Goal: Task Accomplishment & Management: Manage account settings

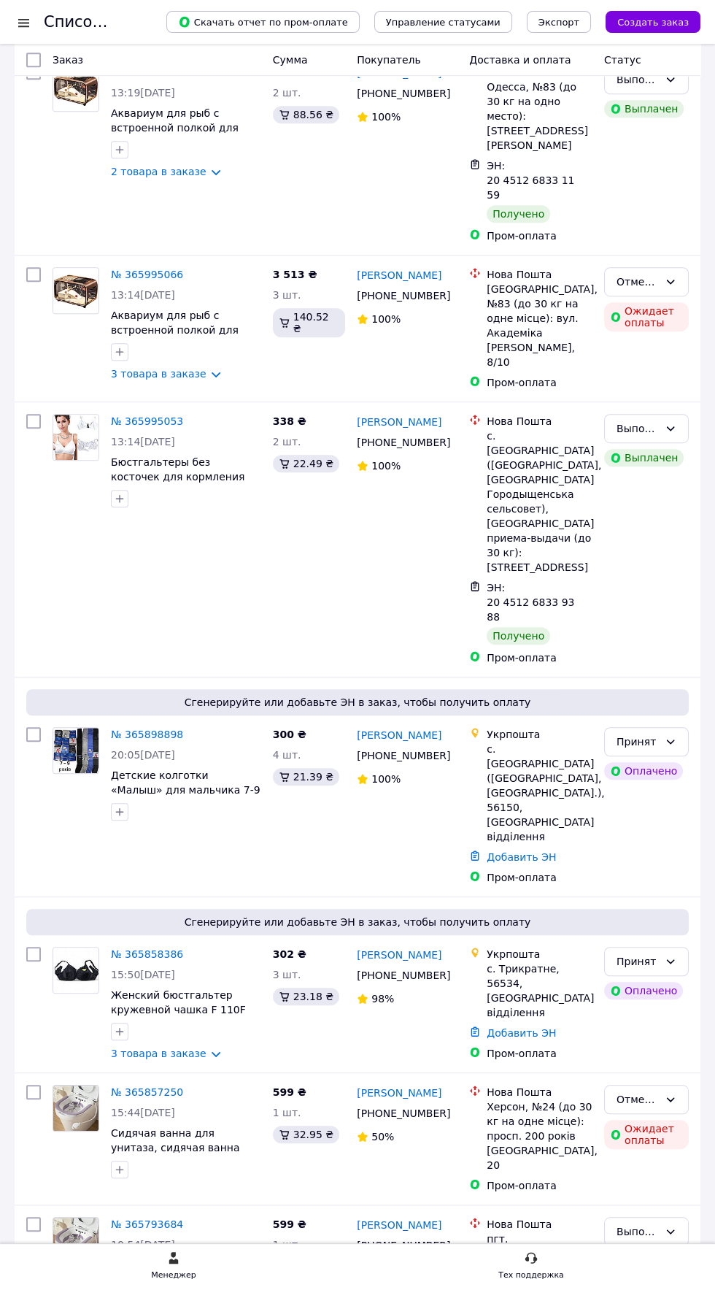
scroll to position [1212, 0]
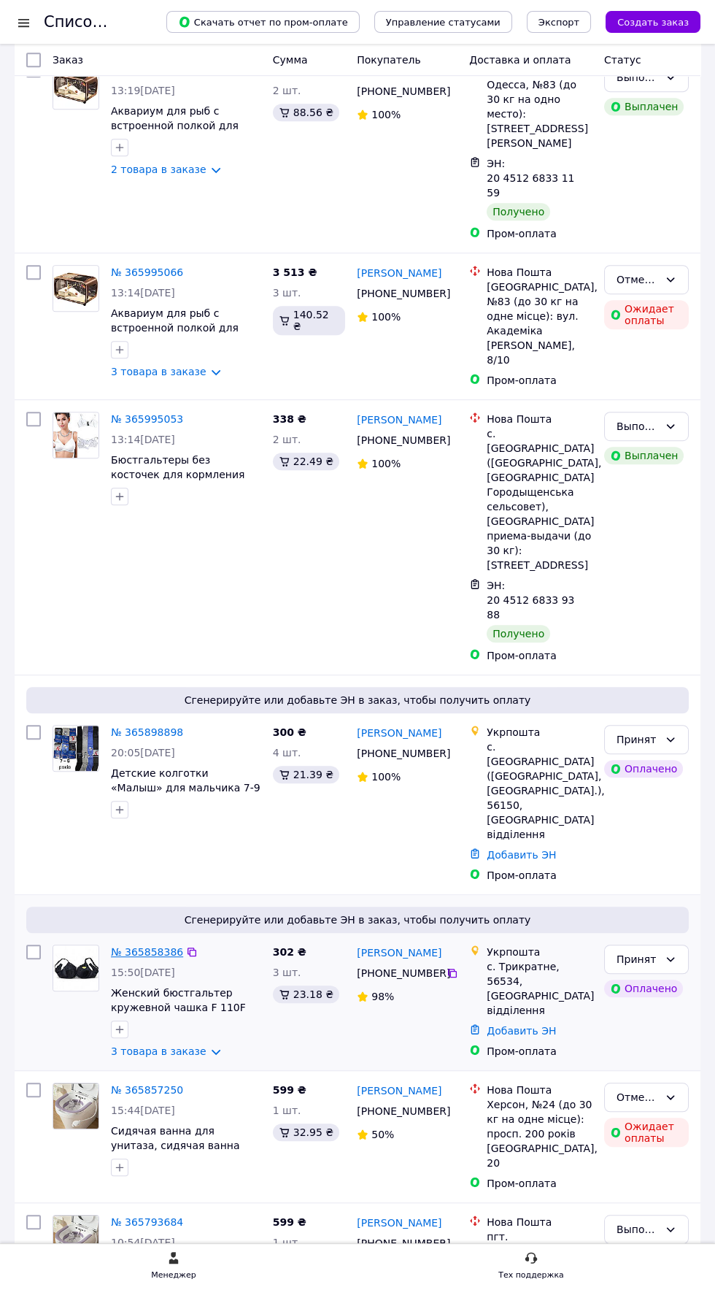
click at [144, 946] on link "№ 365858386" at bounding box center [147, 952] width 72 height 12
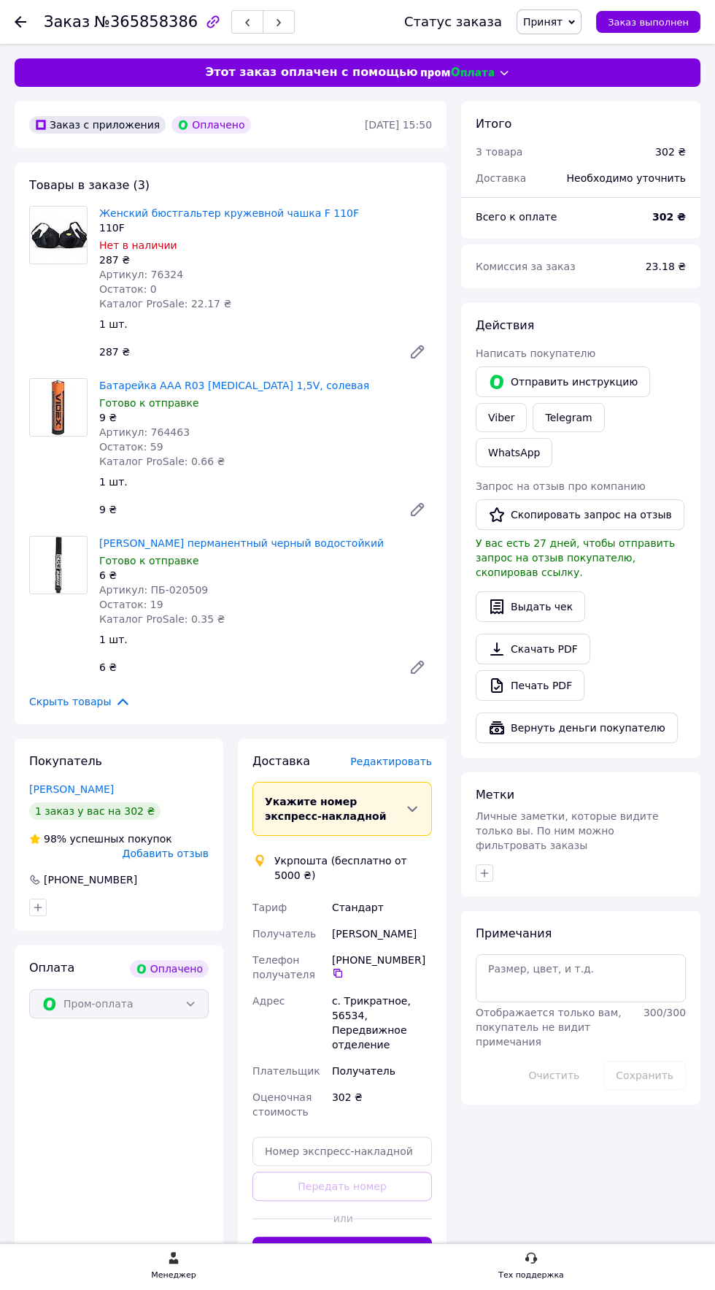
click at [403, 761] on span "Редактировать" at bounding box center [391, 762] width 82 height 12
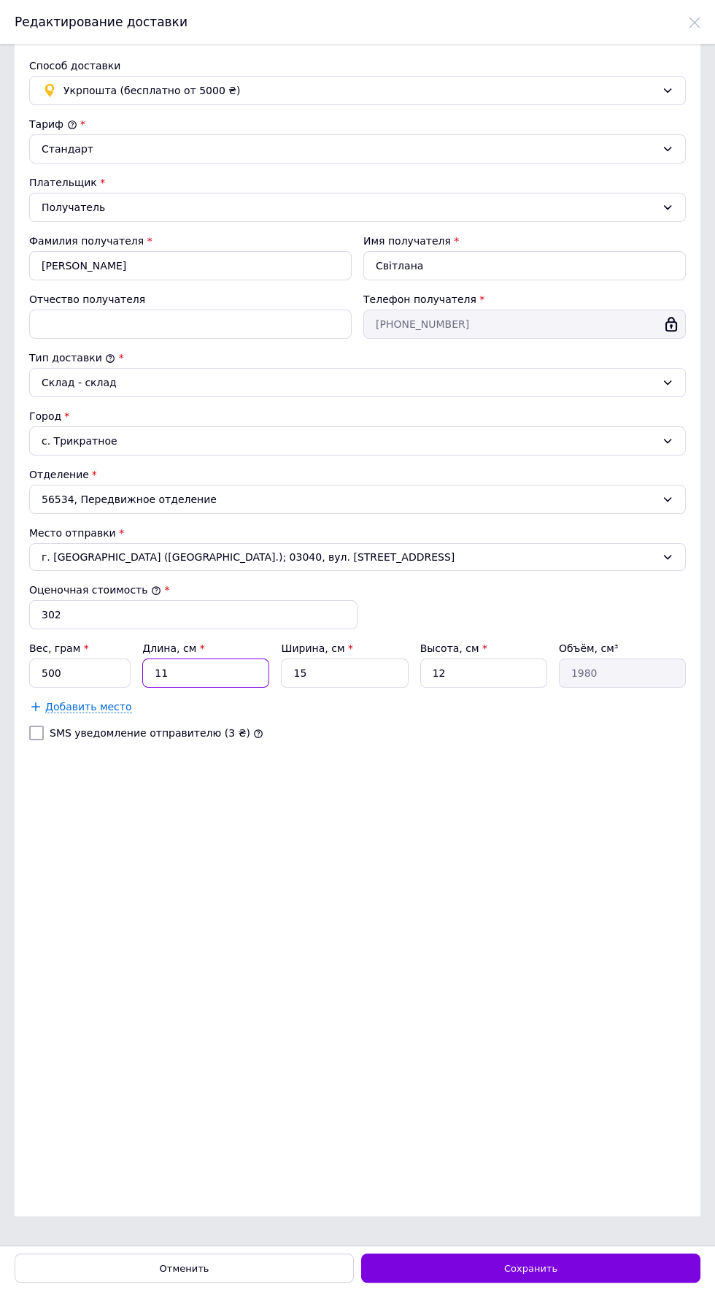
click at [223, 666] on input "11" at bounding box center [205, 673] width 127 height 29
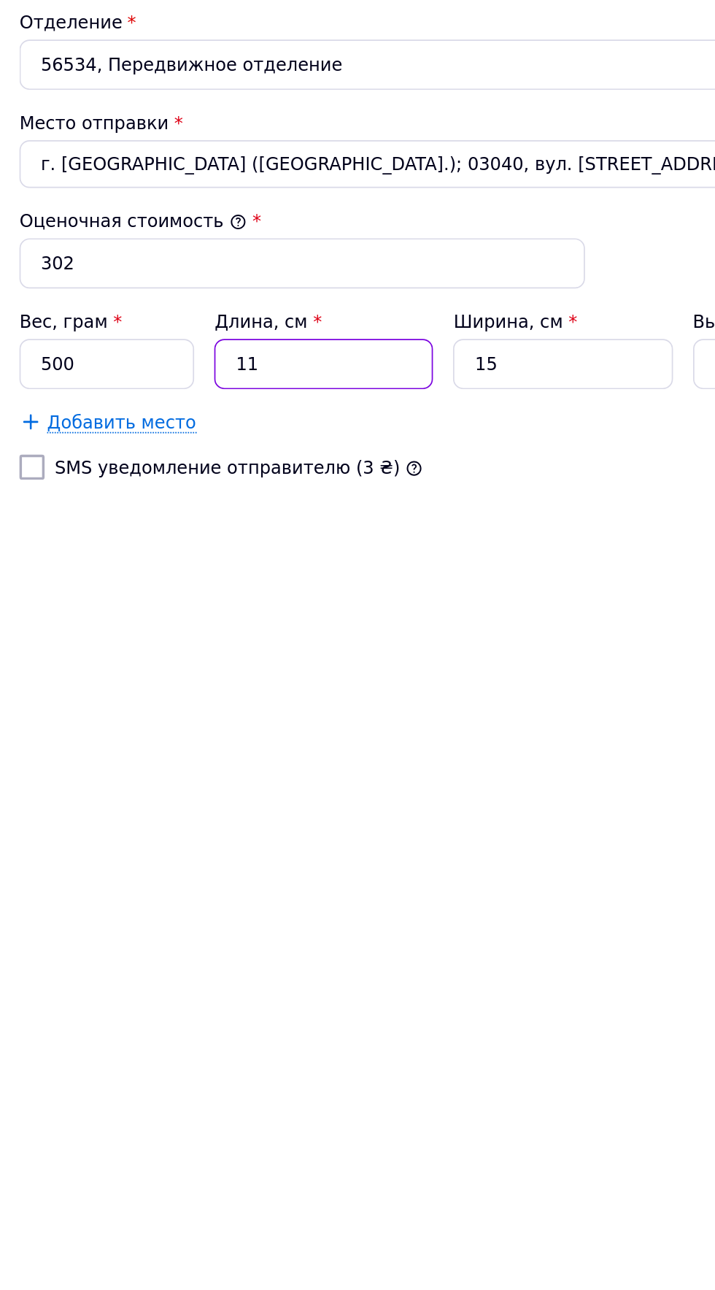
type input "1"
type input "180"
type input "10"
type input "1800"
type input "10"
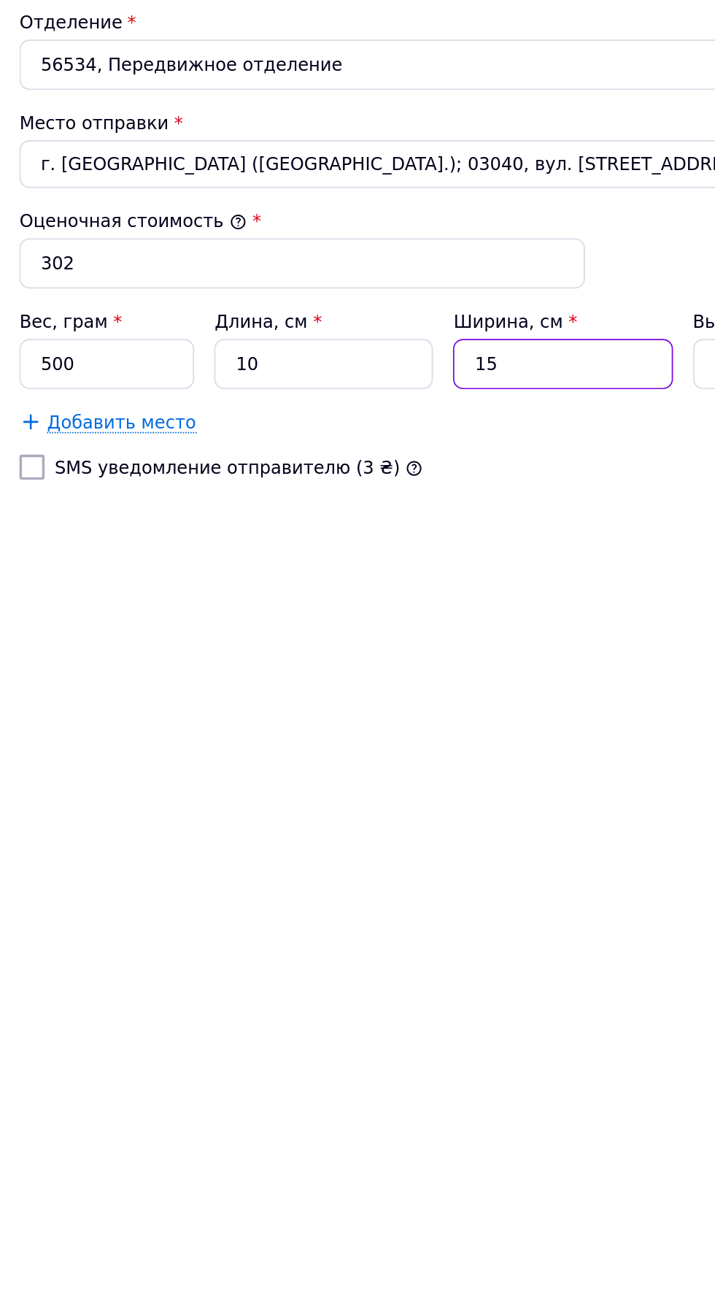
click at [340, 671] on input "15" at bounding box center [344, 673] width 127 height 29
type input "1"
type input "120"
type input "10"
type input "1200"
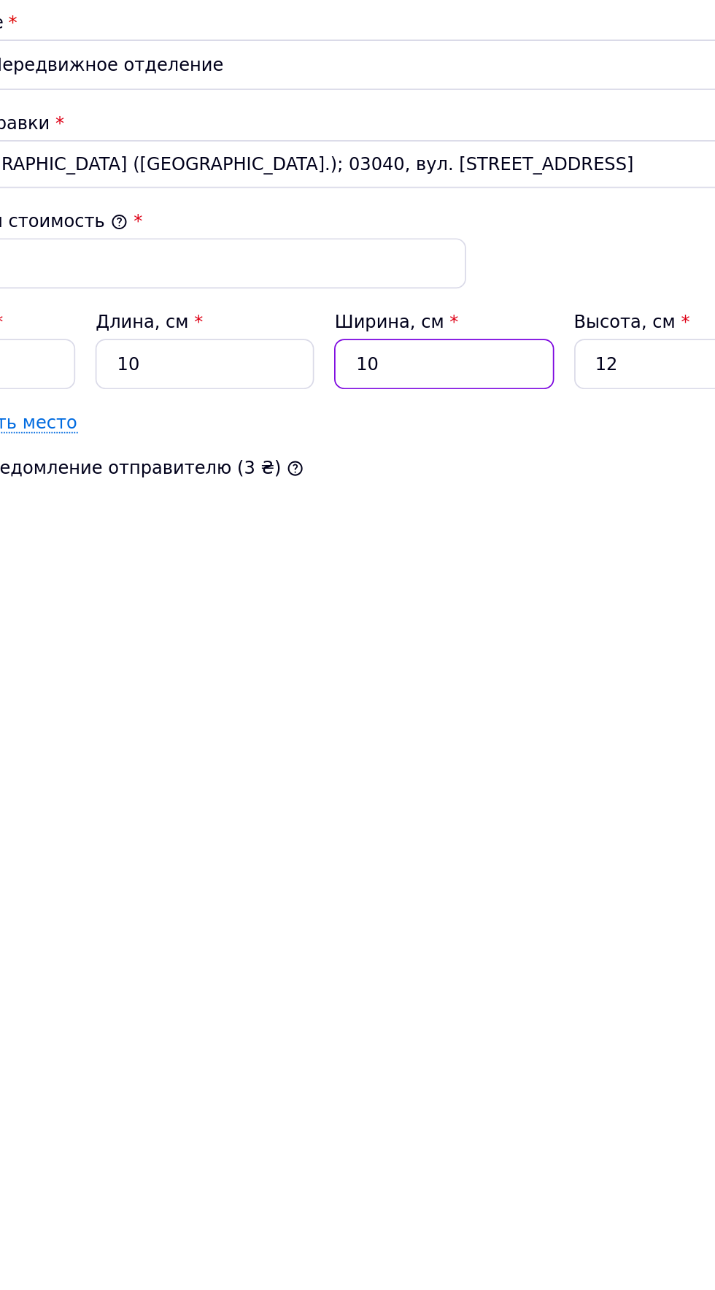
type input "10"
click at [464, 675] on input "12" at bounding box center [484, 673] width 127 height 29
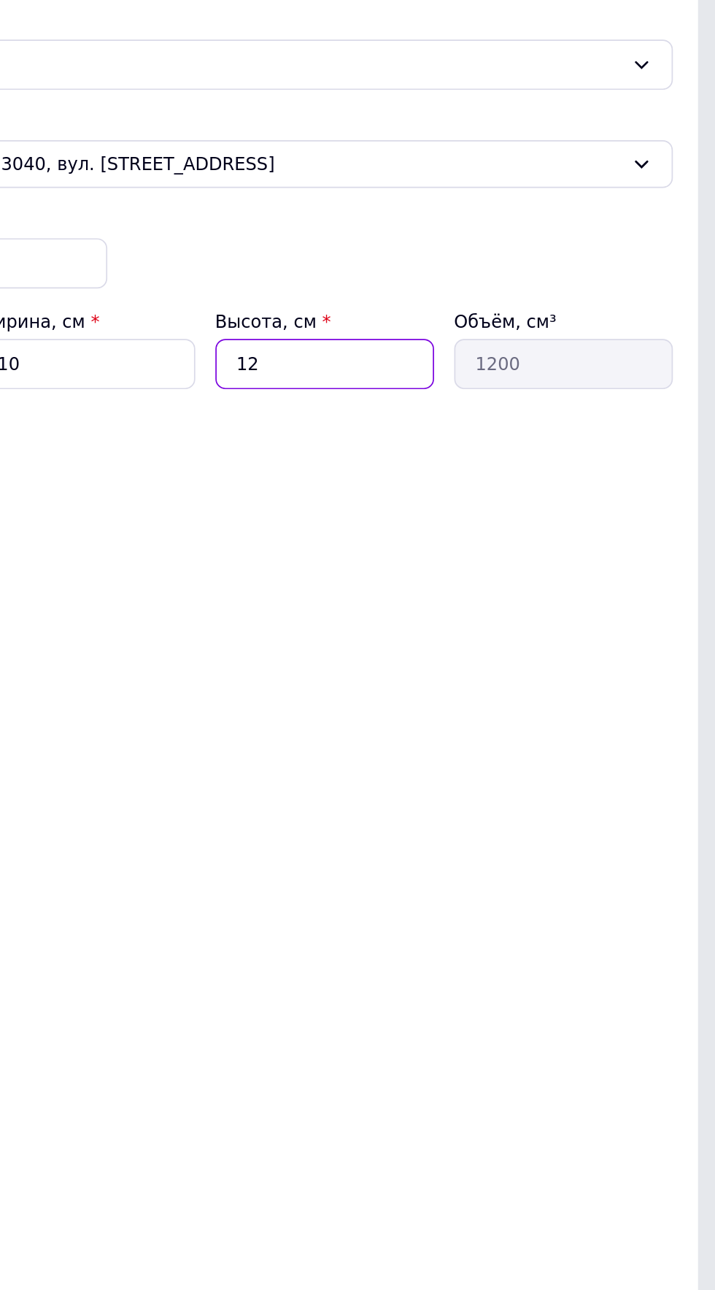
type input "1"
type input "100"
type input "5"
type input "500"
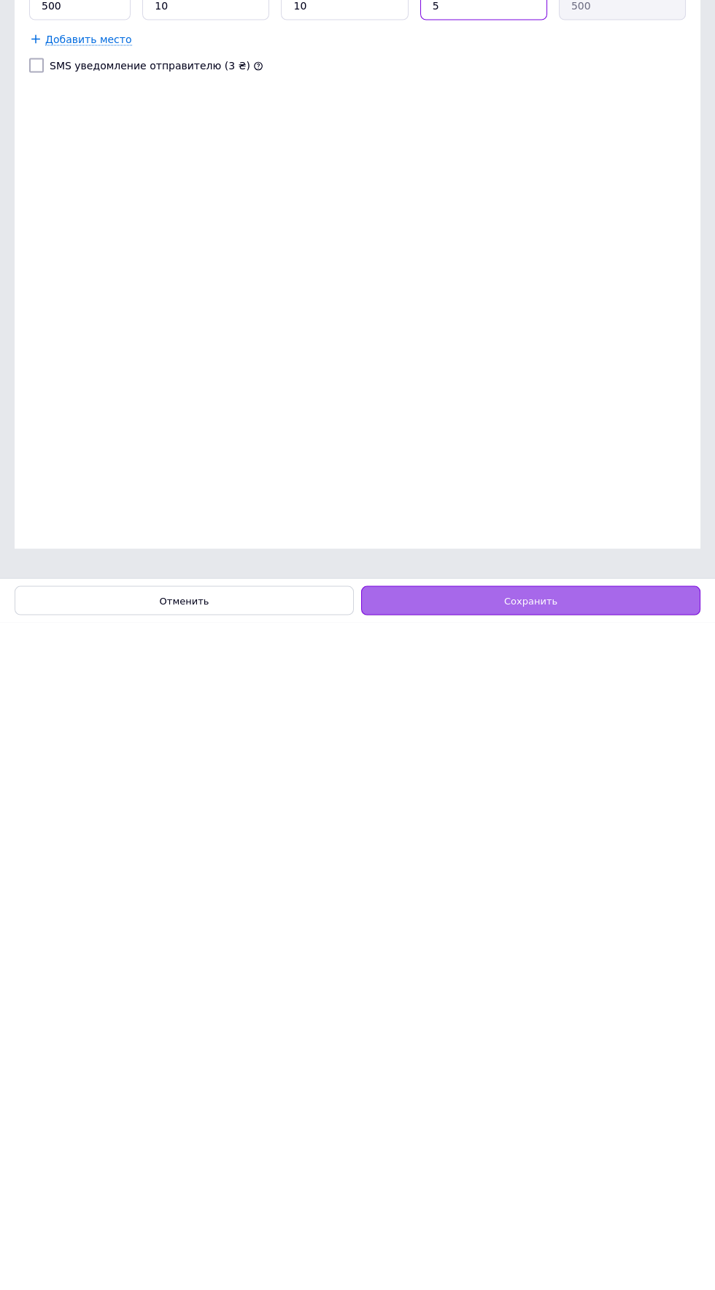
type input "5"
click at [588, 1273] on div "Сохранить" at bounding box center [530, 1268] width 339 height 29
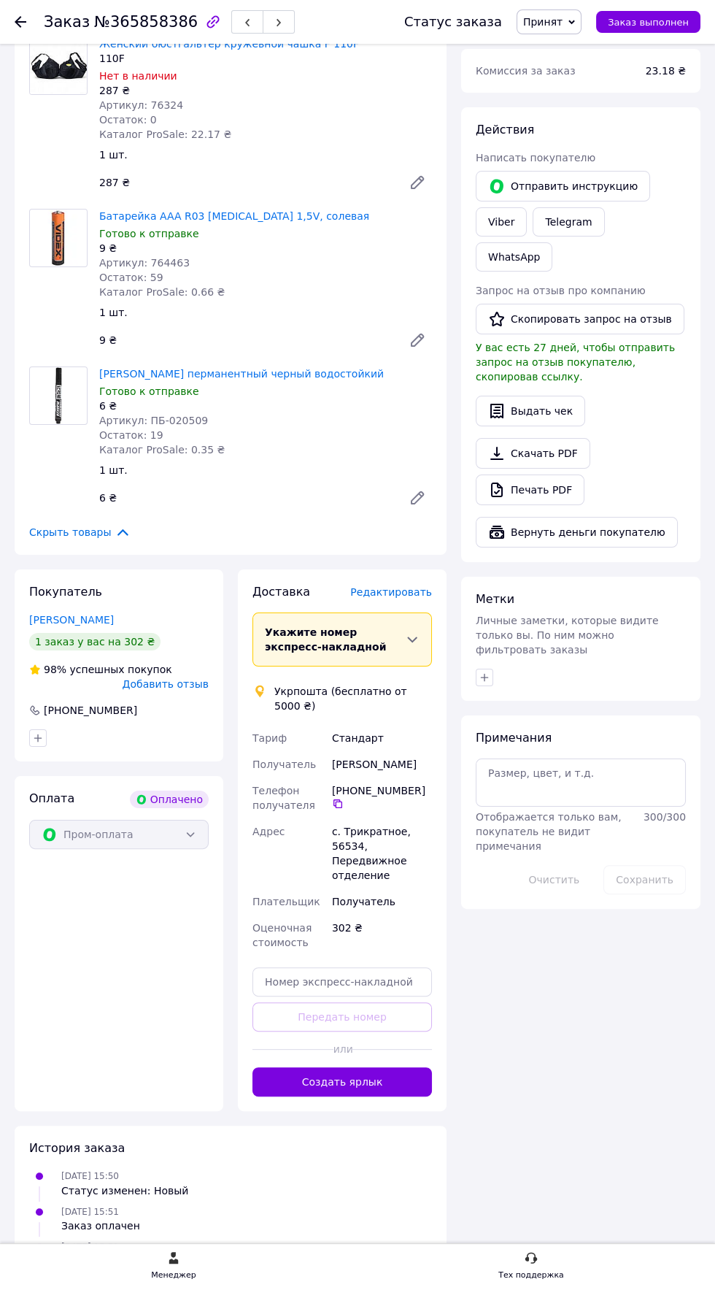
scroll to position [169, 0]
click at [380, 1067] on button "Создать ярлык" at bounding box center [343, 1081] width 180 height 29
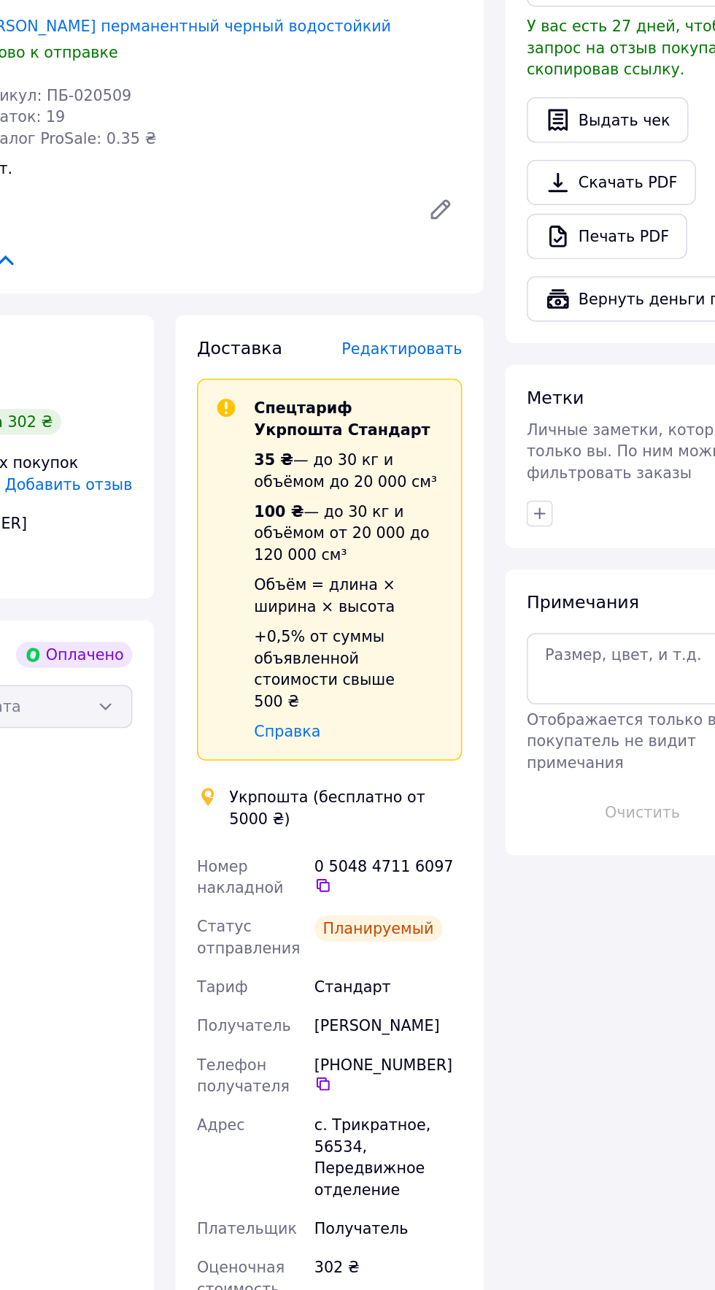
scroll to position [180, 0]
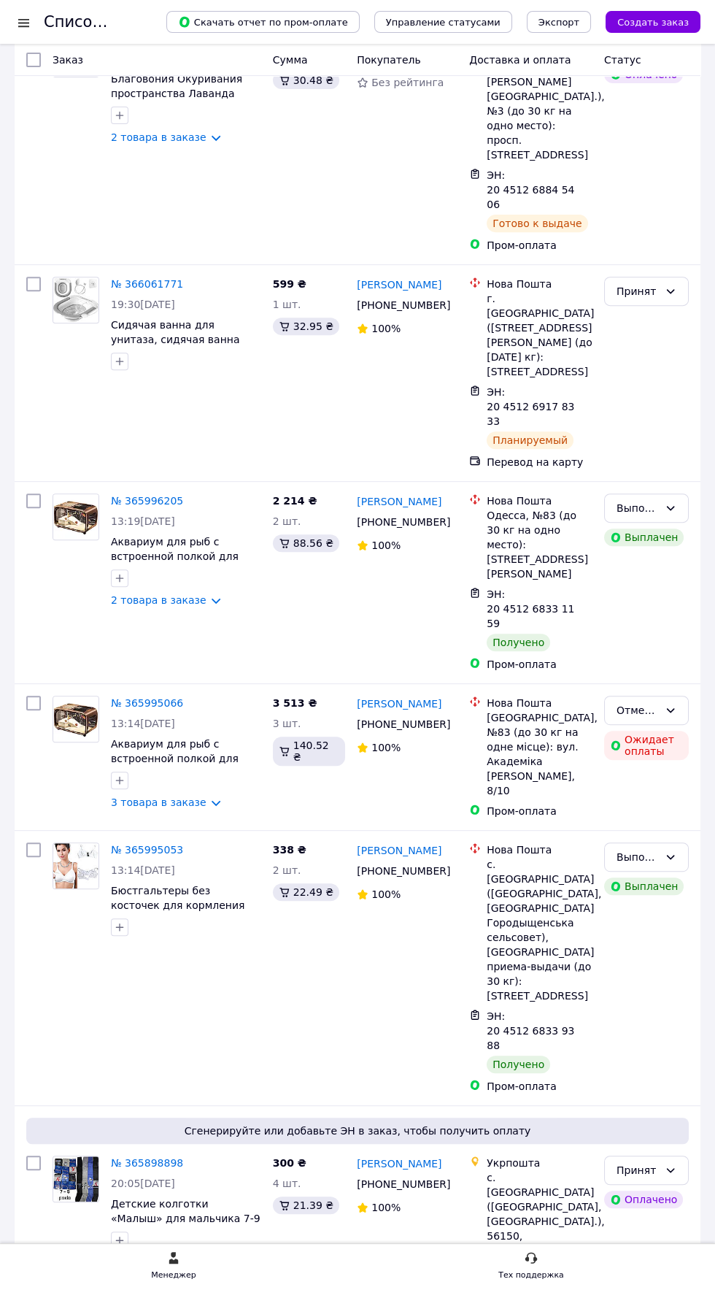
scroll to position [905, 0]
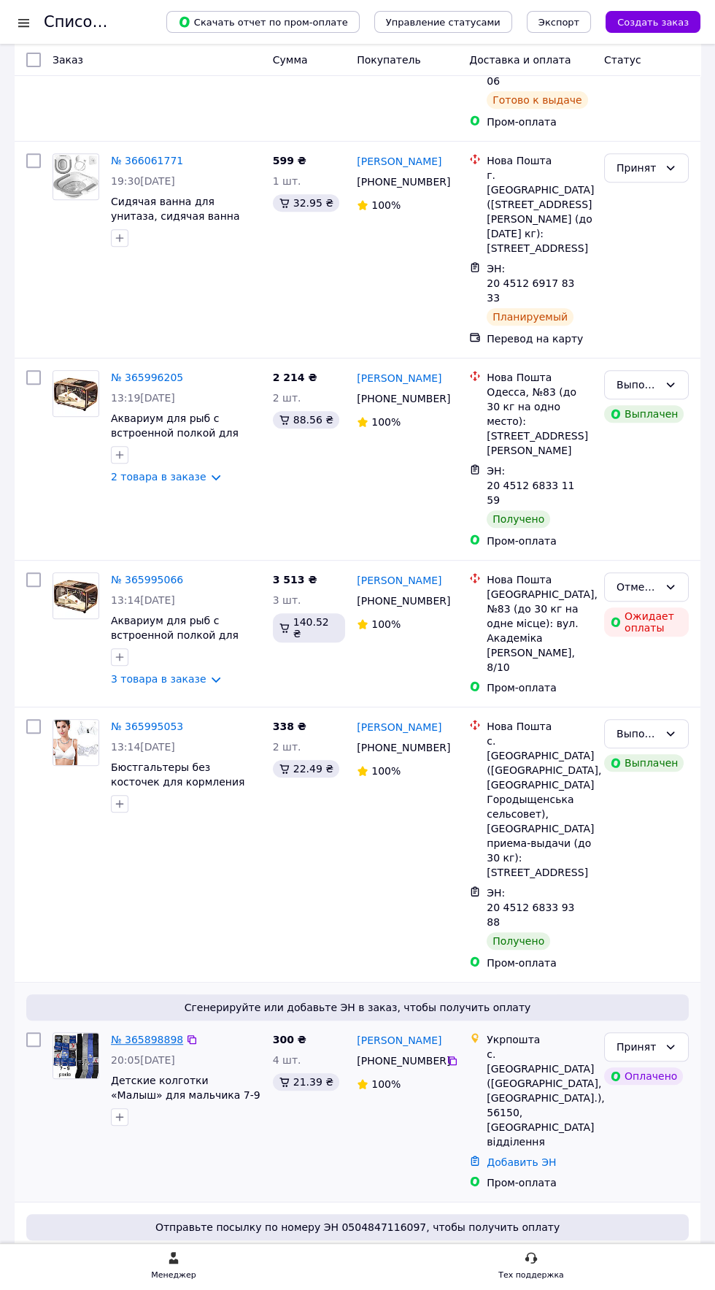
click at [142, 1034] on link "№ 365898898" at bounding box center [147, 1040] width 72 height 12
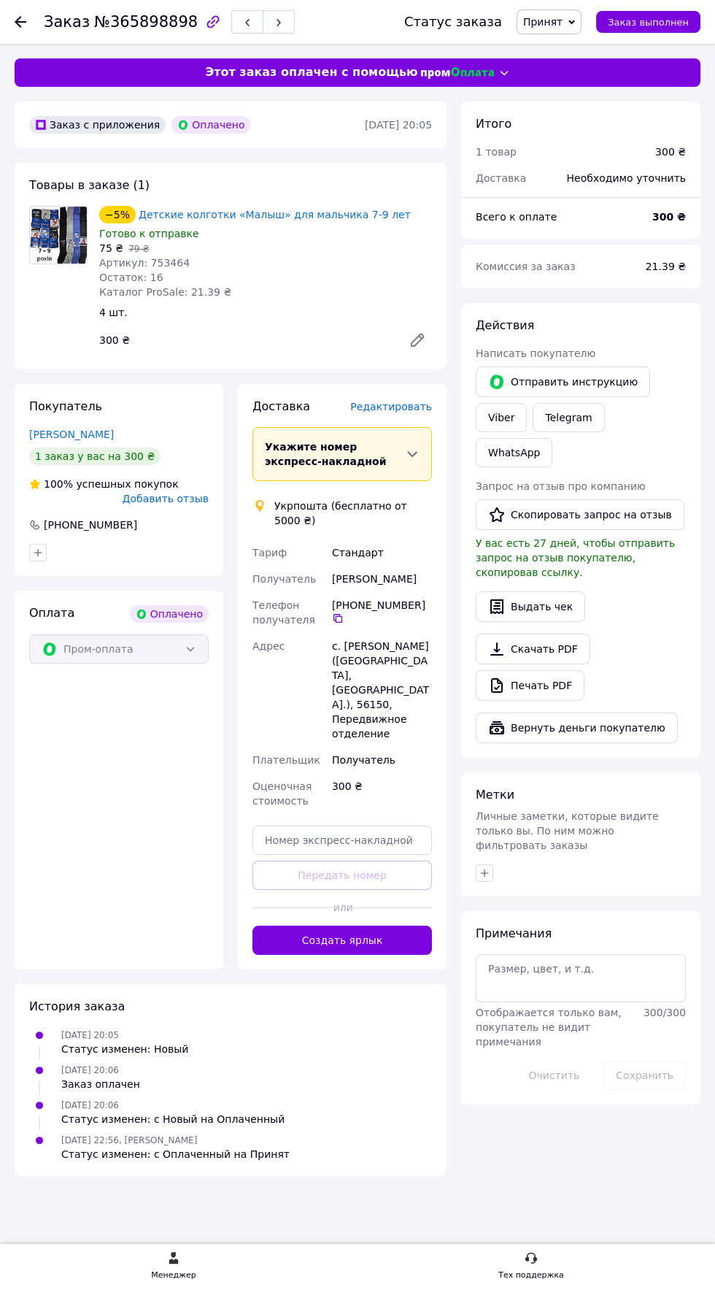
click at [420, 407] on span "Редактировать" at bounding box center [391, 407] width 82 height 12
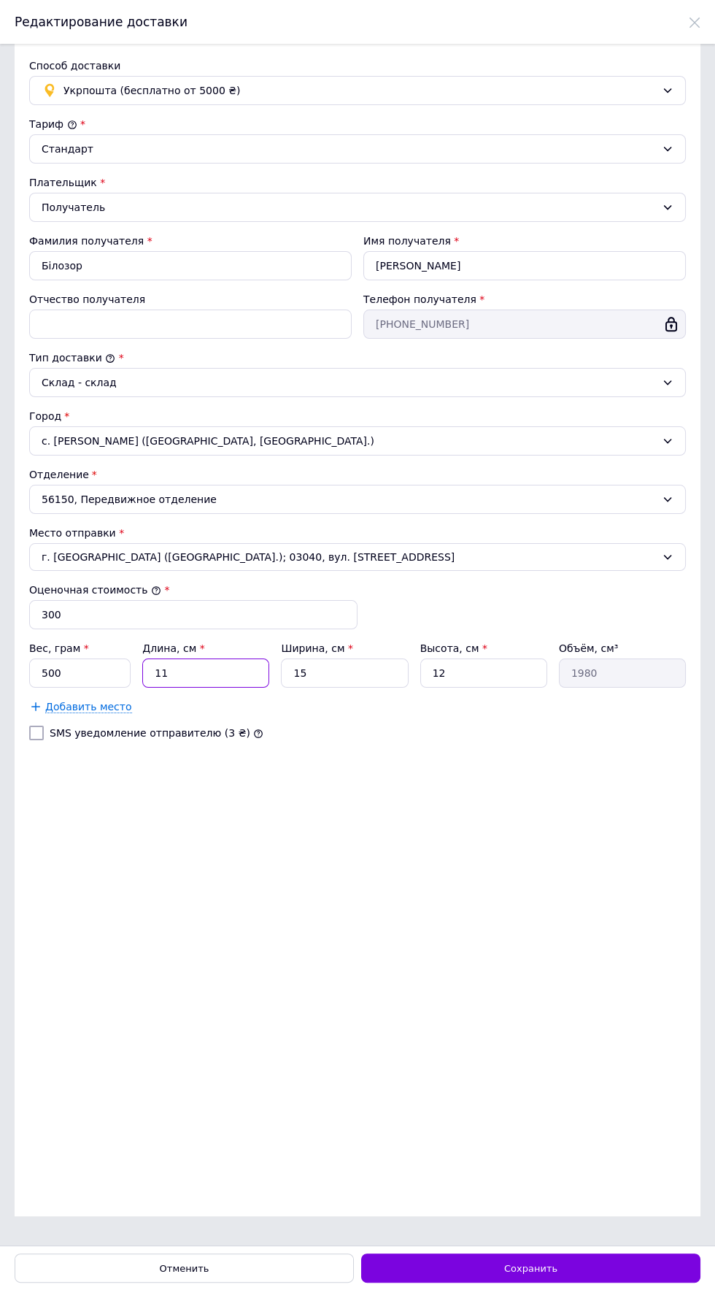
click at [220, 668] on input "11" at bounding box center [205, 673] width 127 height 29
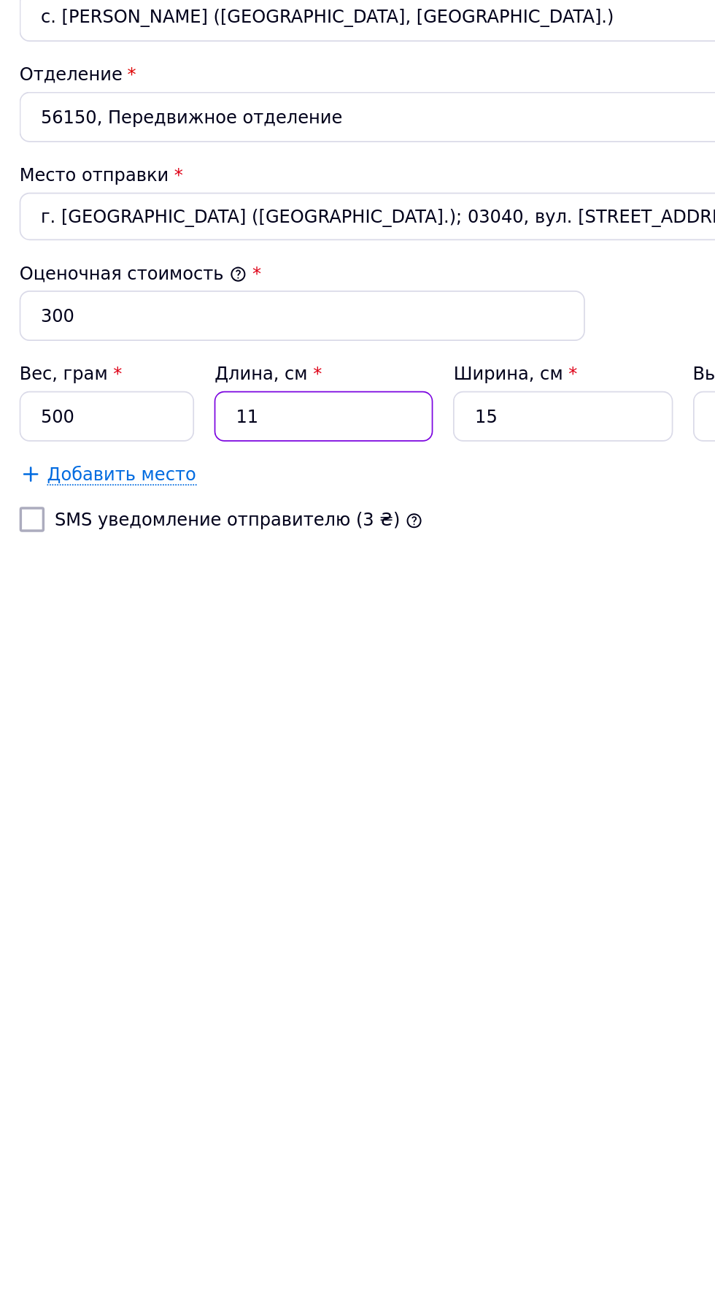
type input "1"
type input "180"
type input "10"
type input "1800"
type input "10"
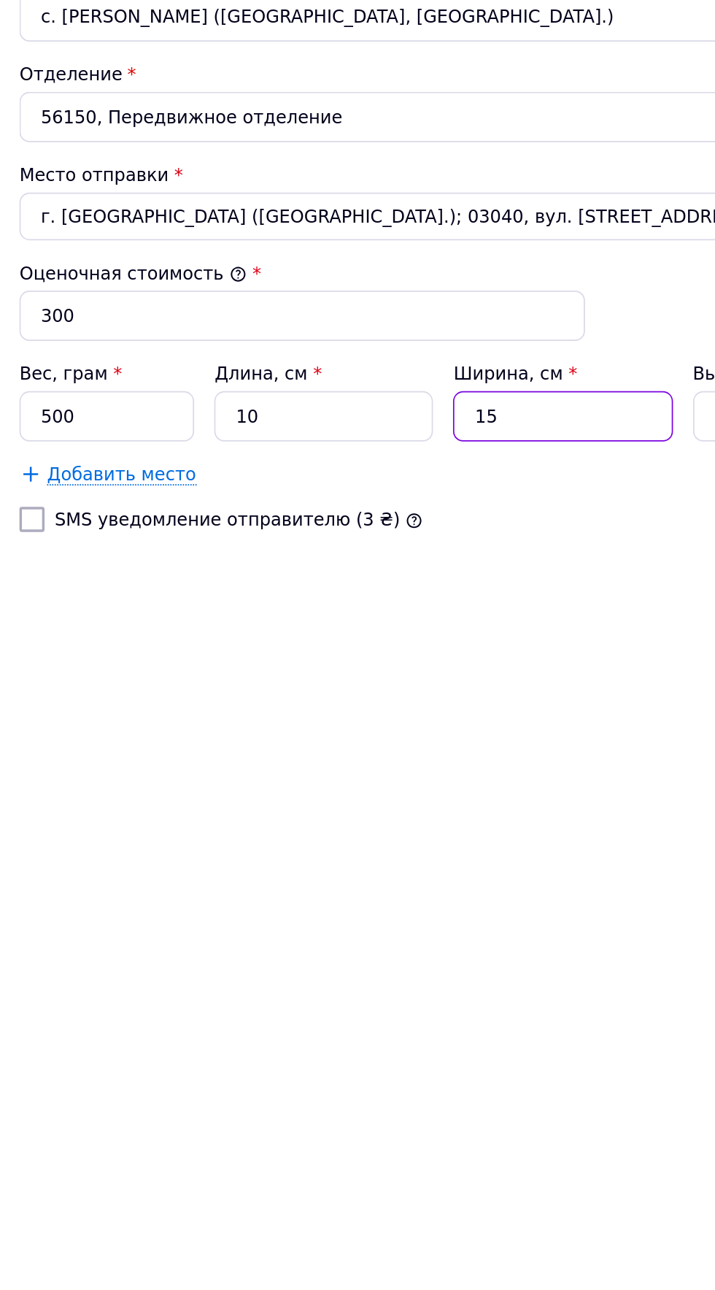
click at [361, 668] on input "15" at bounding box center [344, 673] width 127 height 29
type input "1"
type input "120"
type input "10"
type input "1200"
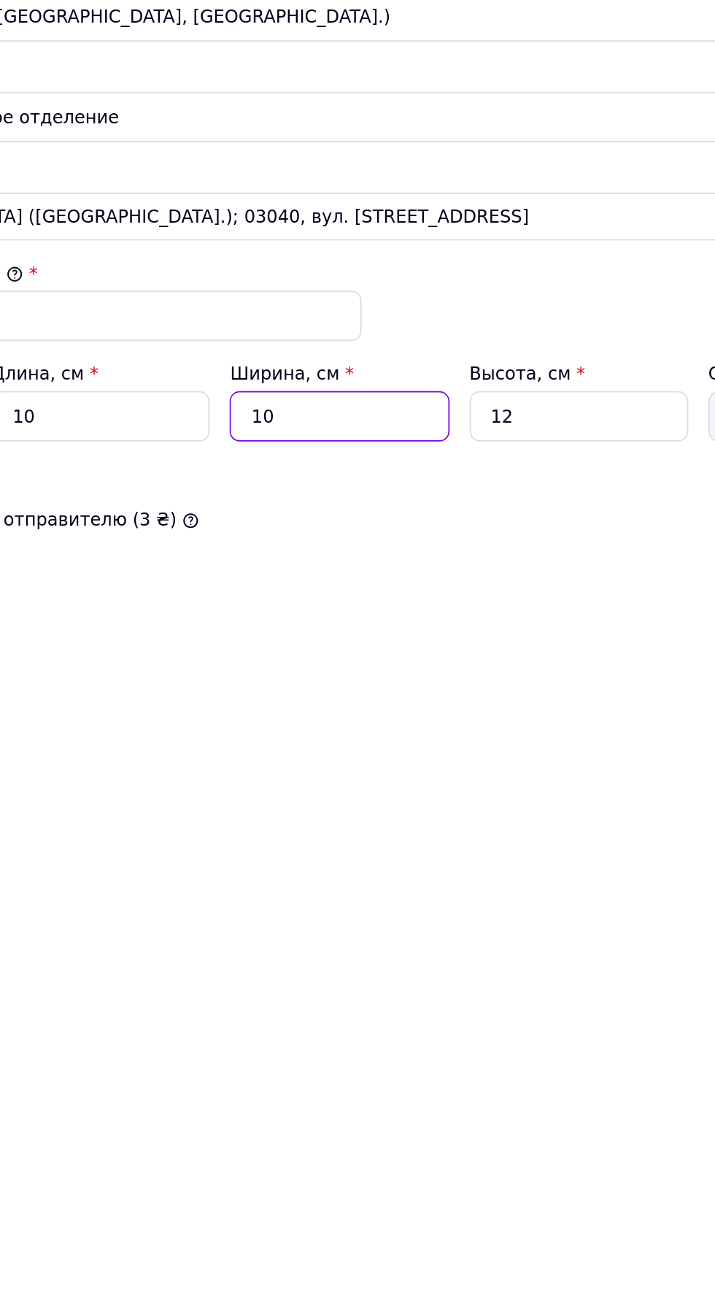
type input "10"
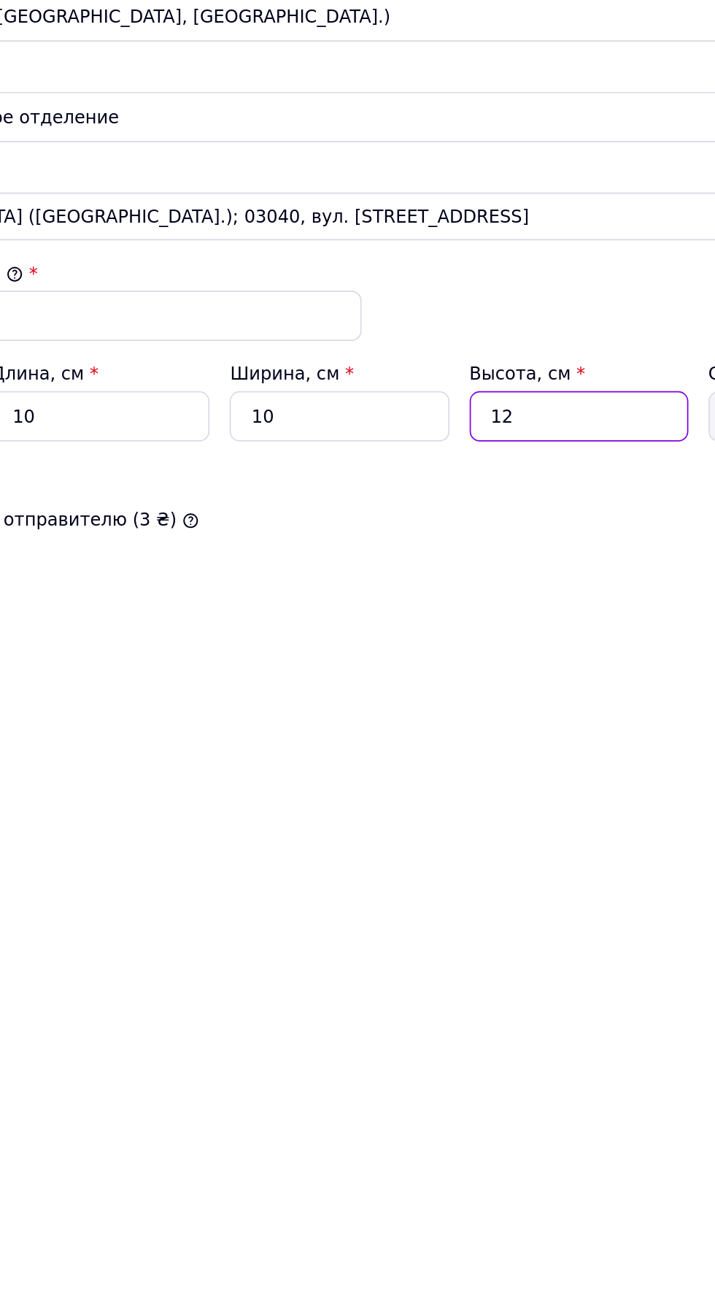
click at [480, 671] on input "12" at bounding box center [484, 673] width 127 height 29
type input "1"
type input "100"
type input "5"
type input "500"
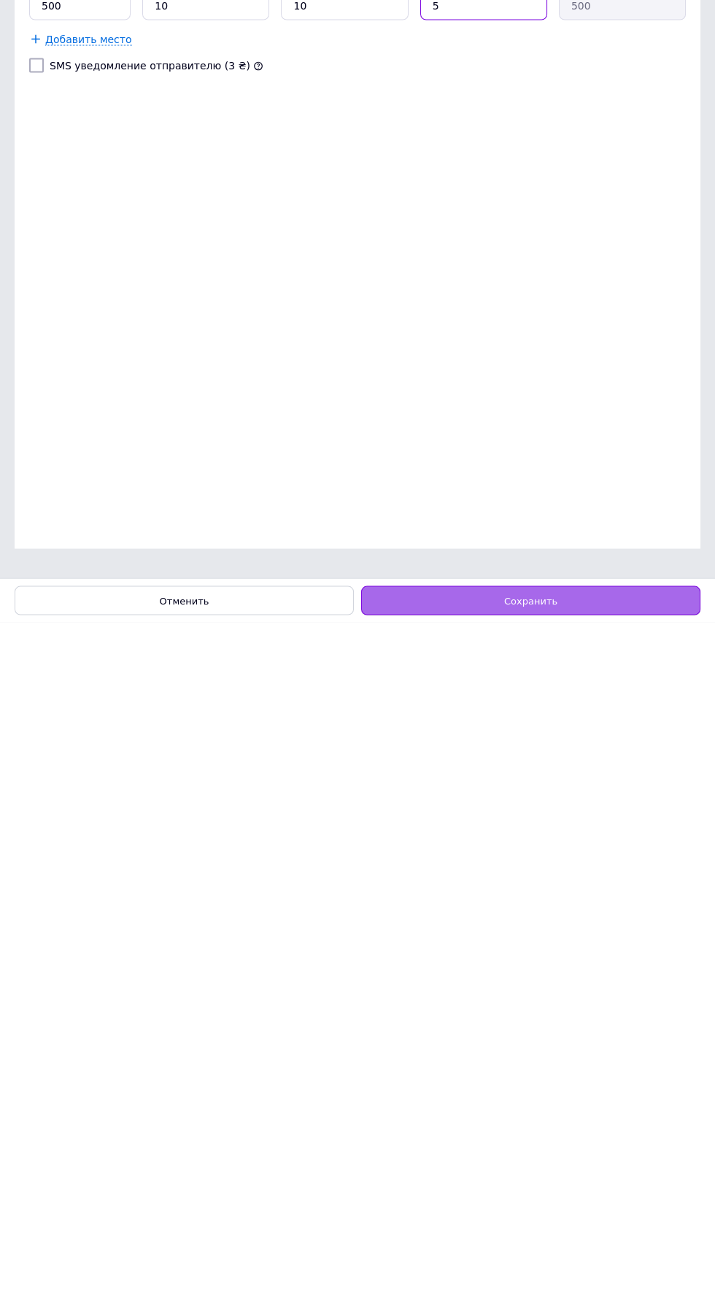
type input "5"
click at [620, 1263] on div "Сохранить" at bounding box center [530, 1268] width 339 height 29
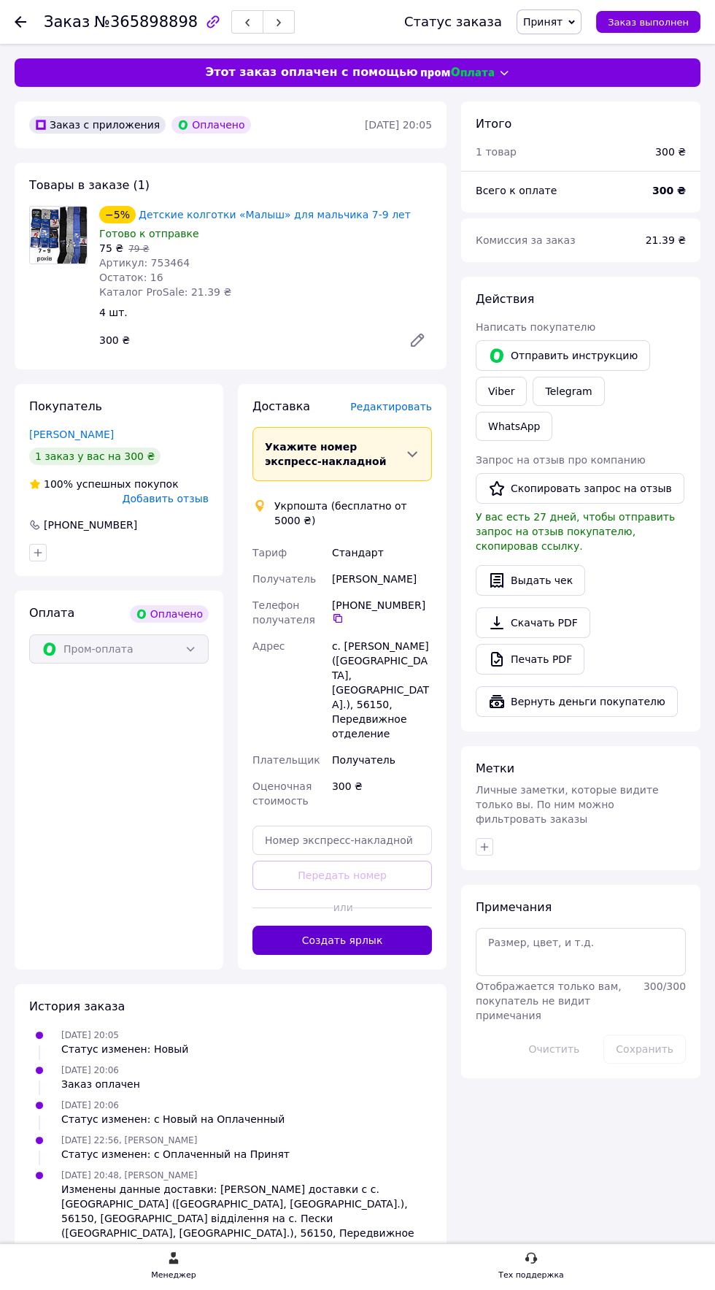
click at [389, 926] on button "Создать ярлык" at bounding box center [343, 940] width 180 height 29
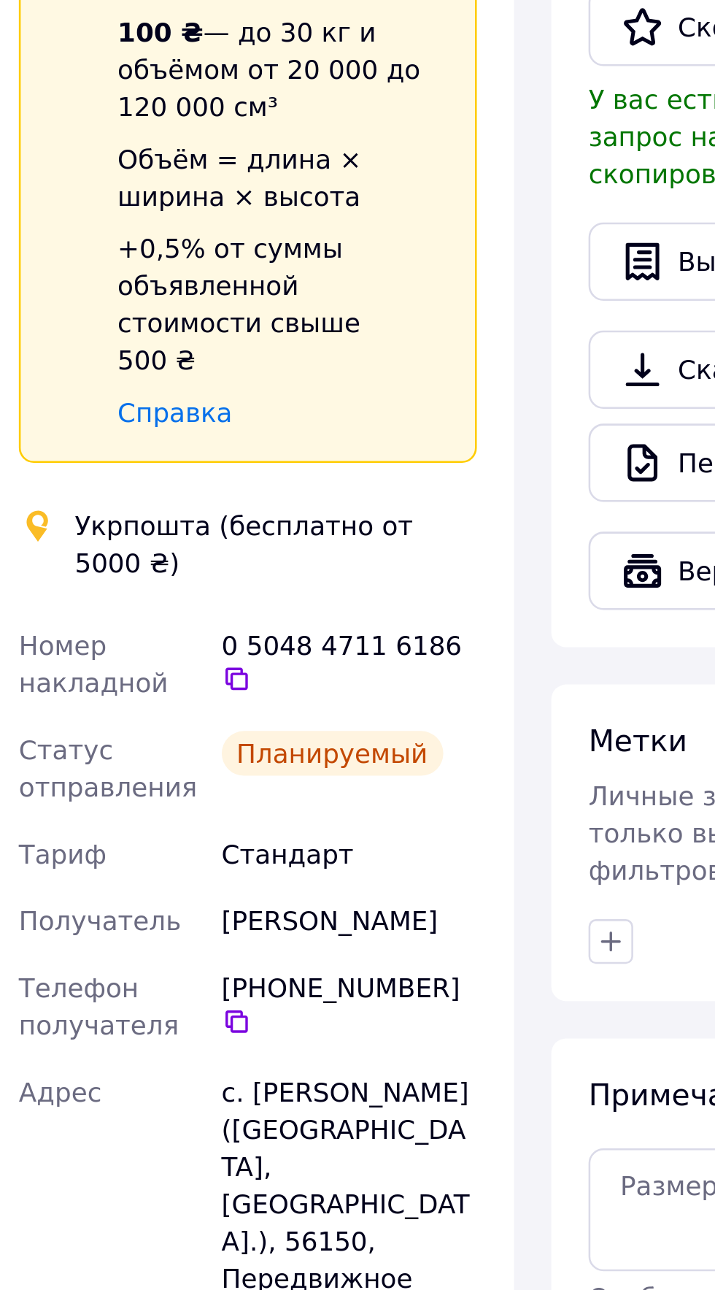
scroll to position [1, 0]
